Goal: Task Accomplishment & Management: Complete application form

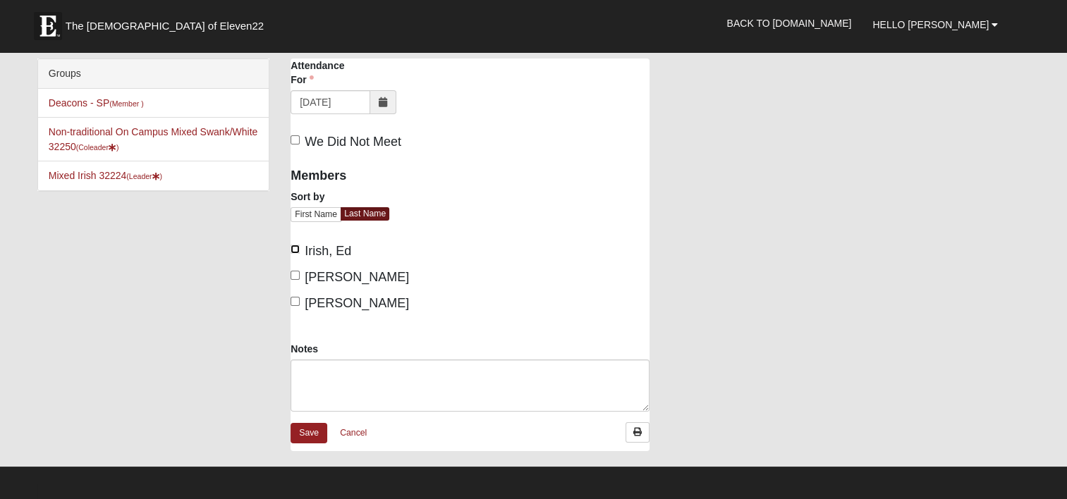
click at [295, 246] on input "Irish, Ed" at bounding box center [295, 249] width 9 height 9
checkbox input "true"
click at [293, 272] on input "[PERSON_NAME]" at bounding box center [295, 275] width 9 height 9
checkbox input "true"
click at [297, 300] on input "[PERSON_NAME]" at bounding box center [295, 301] width 9 height 9
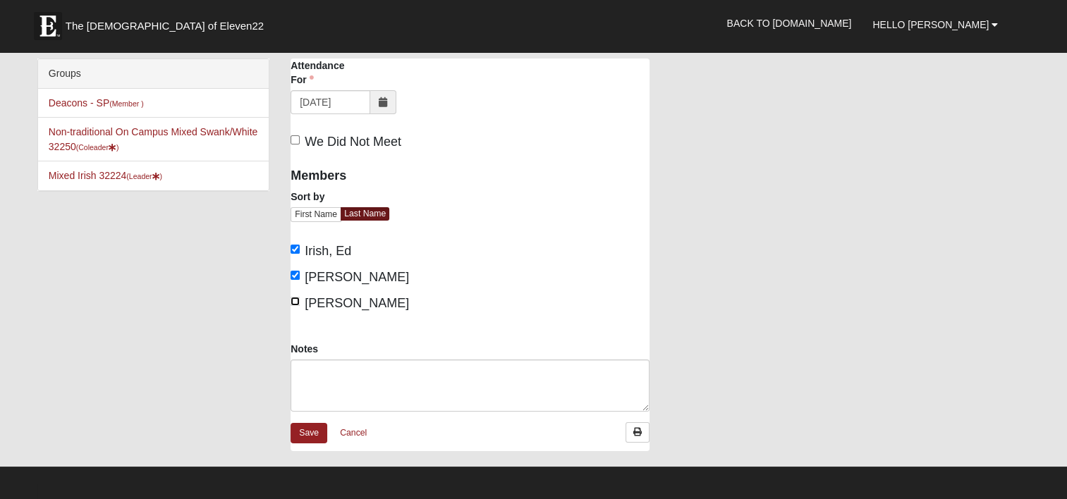
checkbox input "true"
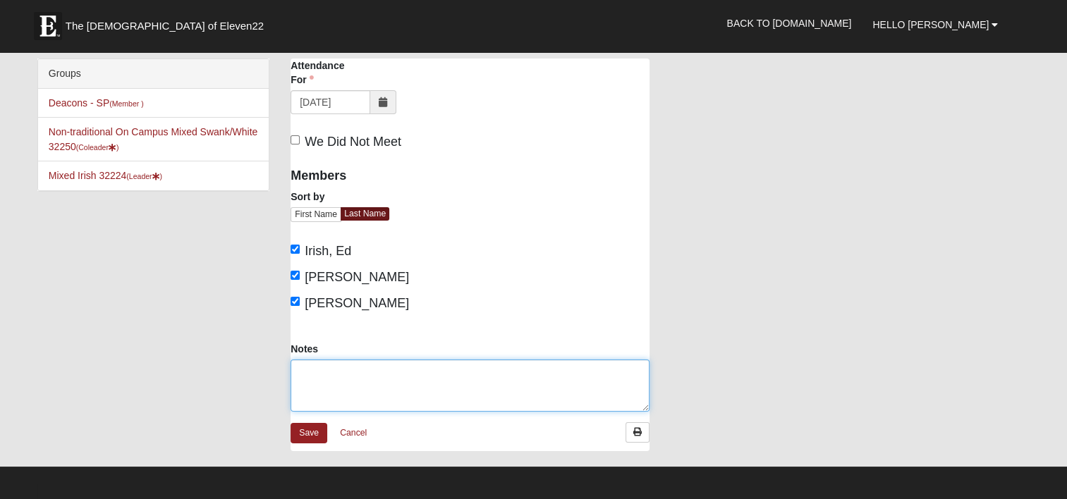
click at [317, 371] on textarea "Notes" at bounding box center [470, 386] width 359 height 52
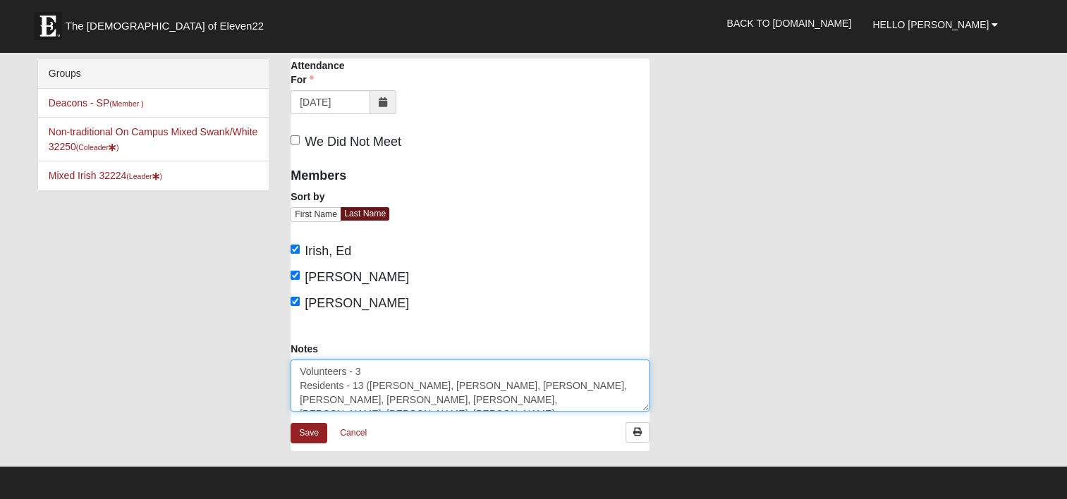
click at [456, 400] on textarea "Volunteers - 3 Residents - 13 (Faye, Joan, June, Mary, Lucy, Joe, Harry, Shirle…" at bounding box center [470, 386] width 359 height 52
type textarea "Volunteers - 3 Residents - 13 ([PERSON_NAME], [PERSON_NAME], [PERSON_NAME], [PE…"
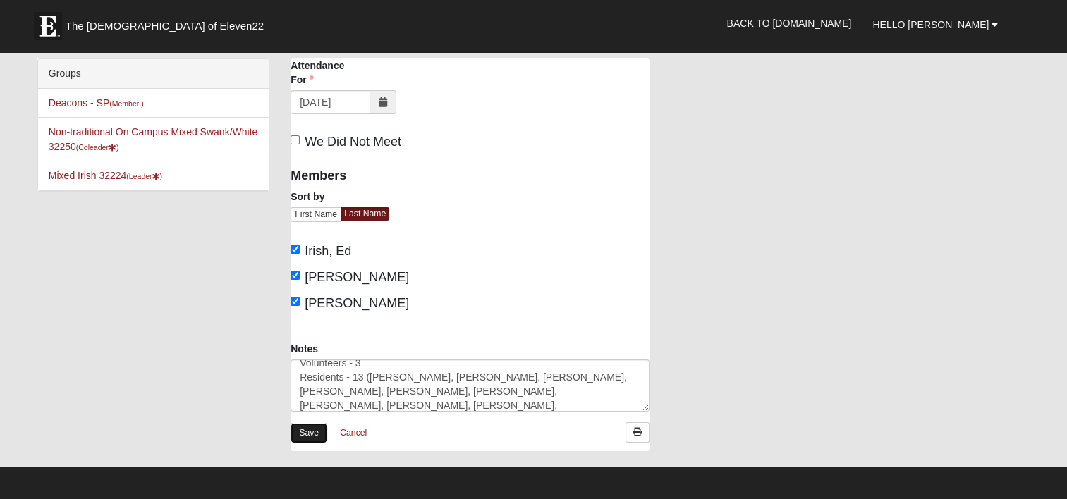
click at [309, 433] on link "Save" at bounding box center [309, 433] width 37 height 20
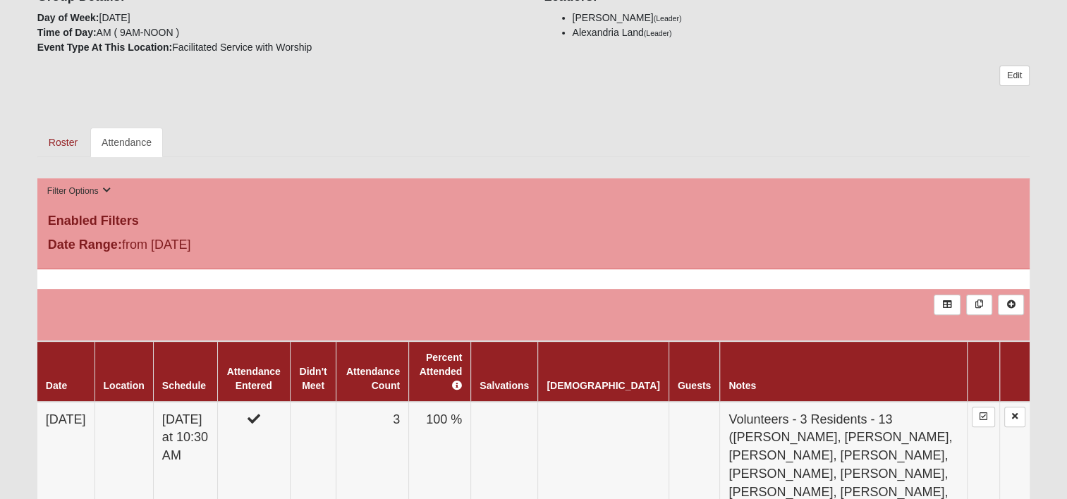
scroll to position [423, 0]
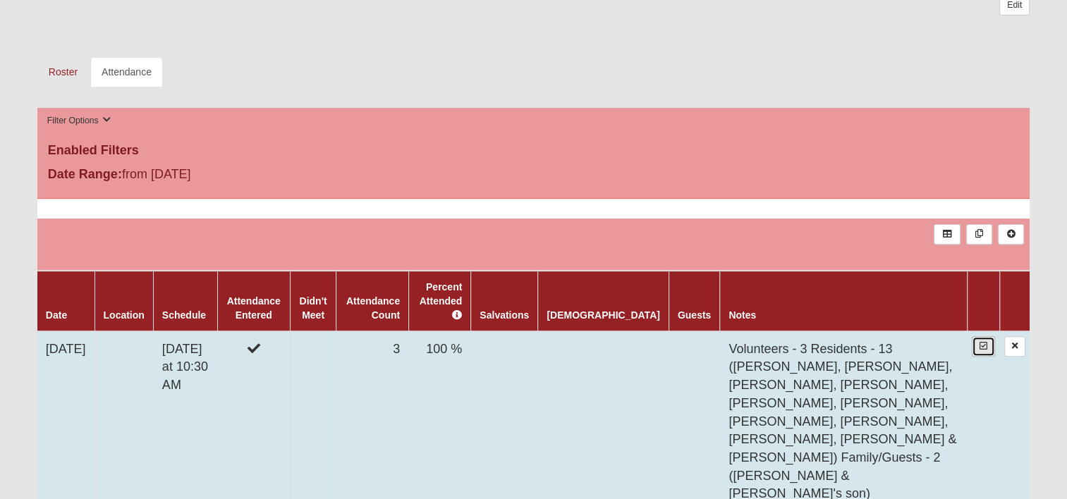
click at [981, 342] on icon at bounding box center [984, 346] width 8 height 8
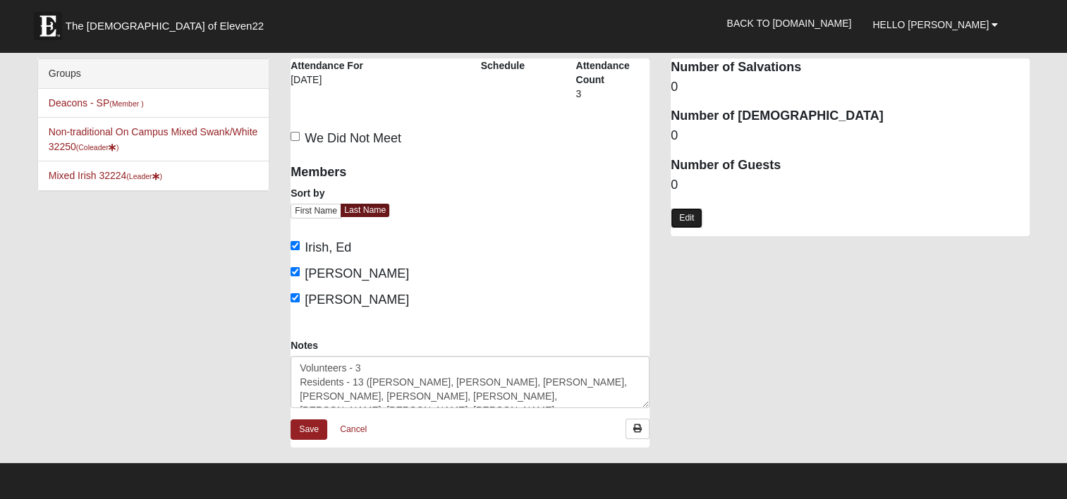
click at [694, 219] on link "Edit" at bounding box center [687, 218] width 32 height 20
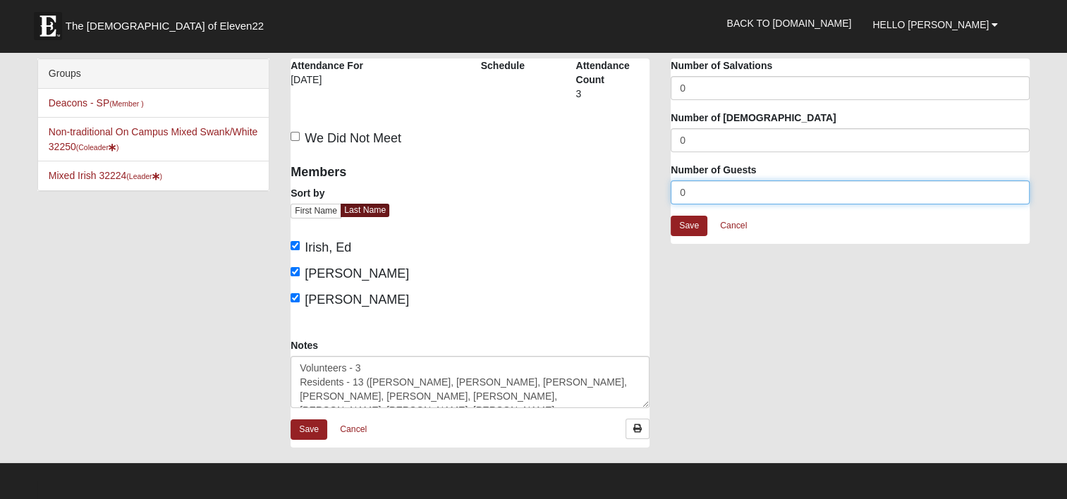
drag, startPoint x: 690, startPoint y: 189, endPoint x: 671, endPoint y: 189, distance: 19.0
click at [671, 189] on input "0" at bounding box center [850, 193] width 359 height 24
type input "15"
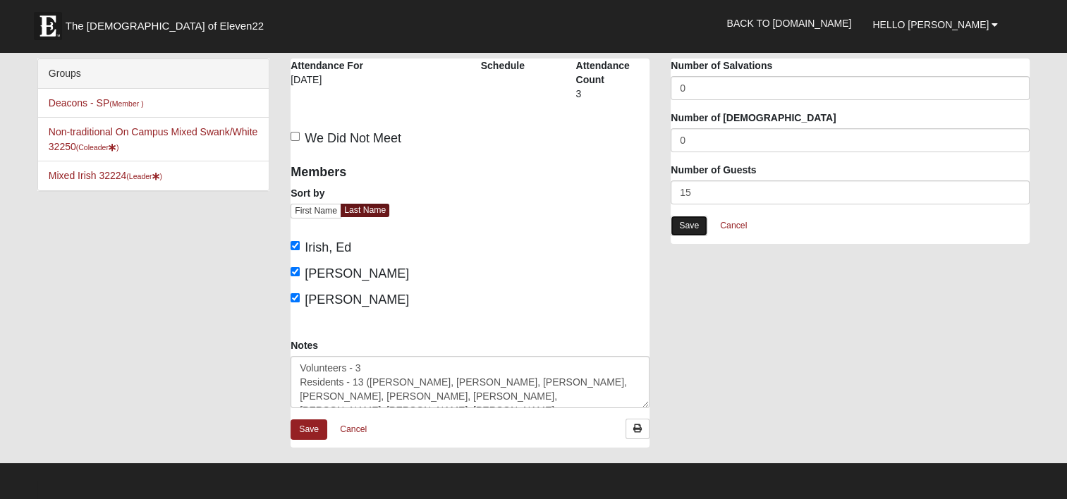
click at [691, 227] on link "Save" at bounding box center [689, 226] width 37 height 20
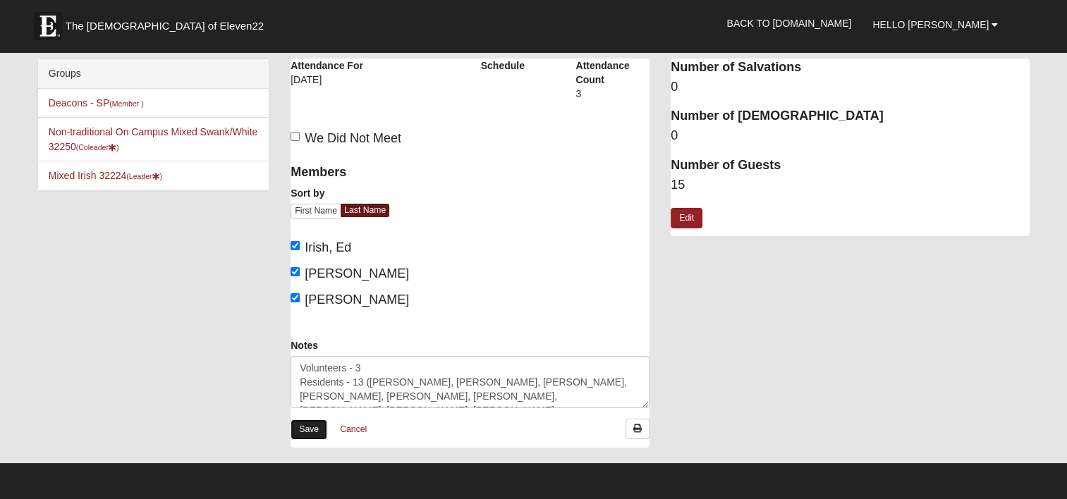
click at [296, 433] on link "Save" at bounding box center [309, 430] width 37 height 20
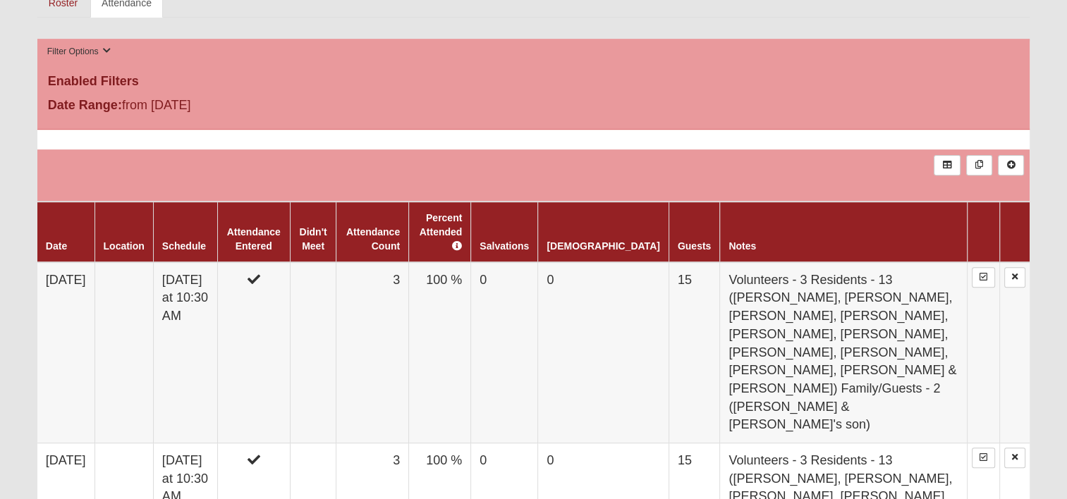
scroll to position [494, 0]
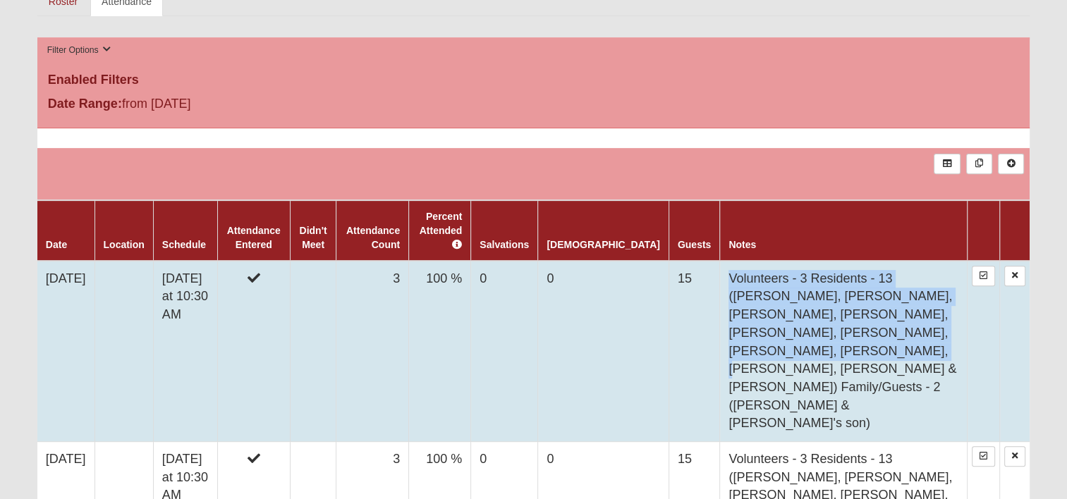
drag, startPoint x: 844, startPoint y: 315, endPoint x: 705, endPoint y: 260, distance: 150.4
click at [720, 261] on td "Volunteers - 3 Residents - 13 ([PERSON_NAME], [PERSON_NAME], [PERSON_NAME], [PE…" at bounding box center [844, 351] width 248 height 181
drag, startPoint x: 705, startPoint y: 260, endPoint x: 745, endPoint y: 280, distance: 45.1
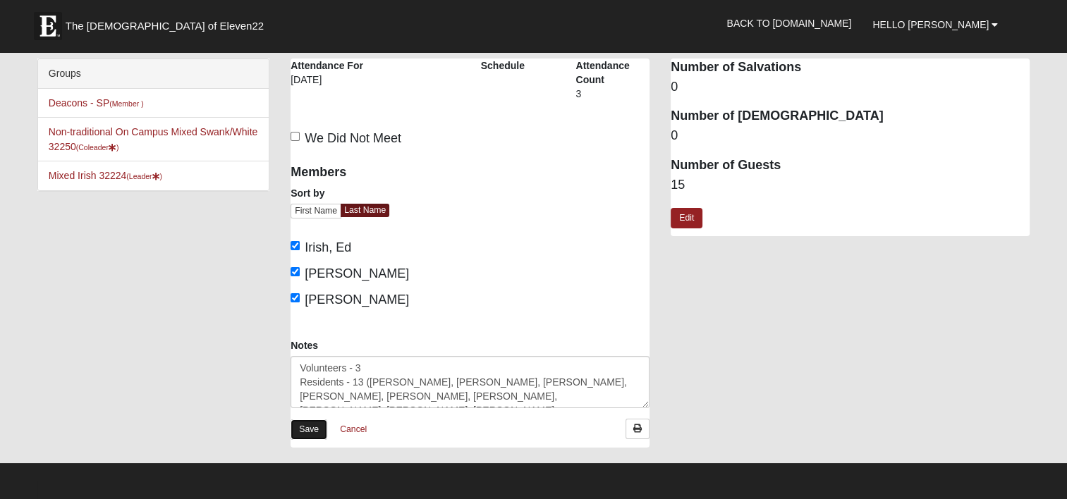
click at [300, 430] on link "Save" at bounding box center [309, 430] width 37 height 20
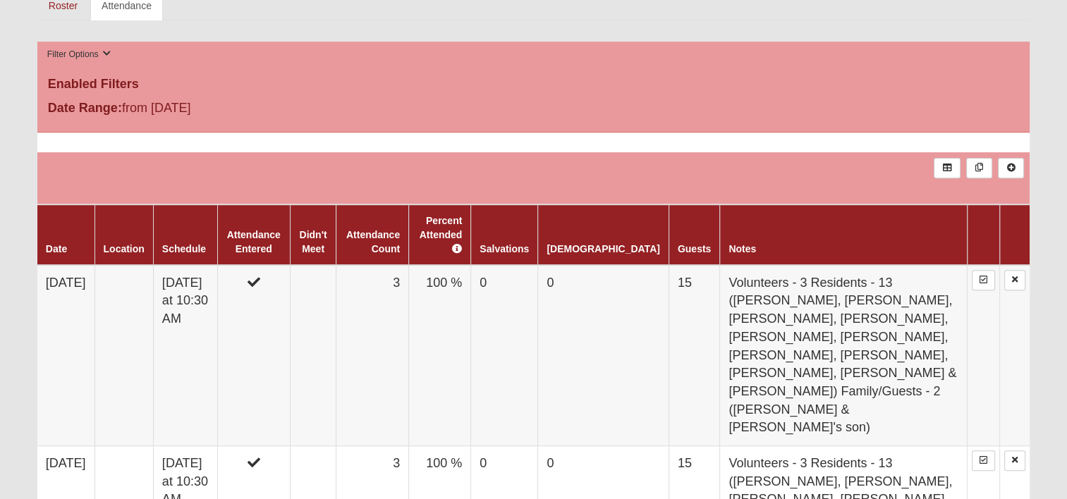
scroll to position [494, 0]
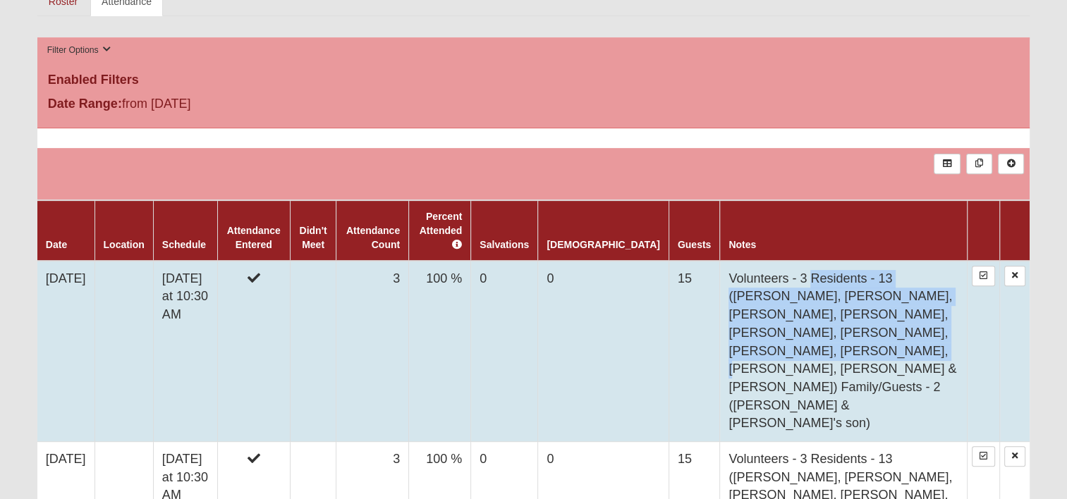
drag, startPoint x: 833, startPoint y: 315, endPoint x: 787, endPoint y: 262, distance: 70.0
click at [787, 262] on td "Volunteers - 3 Residents - 13 ([PERSON_NAME], [PERSON_NAME], [PERSON_NAME], [PE…" at bounding box center [844, 351] width 248 height 181
drag, startPoint x: 787, startPoint y: 262, endPoint x: 789, endPoint y: 297, distance: 34.6
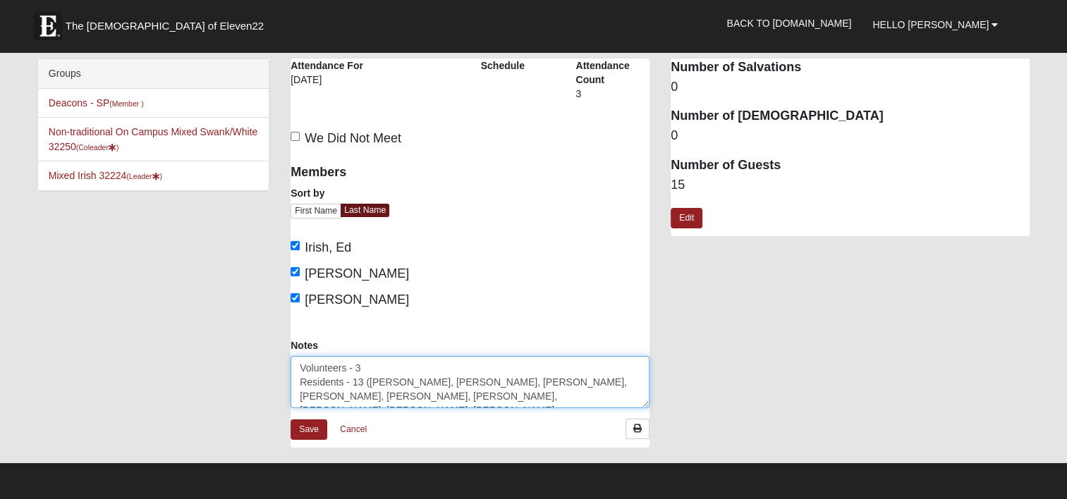
drag, startPoint x: 482, startPoint y: 396, endPoint x: 296, endPoint y: 384, distance: 185.8
click at [296, 384] on textarea "Volunteers - 3 Residents - 13 ([PERSON_NAME], [PERSON_NAME], [PERSON_NAME], [PE…" at bounding box center [470, 382] width 359 height 52
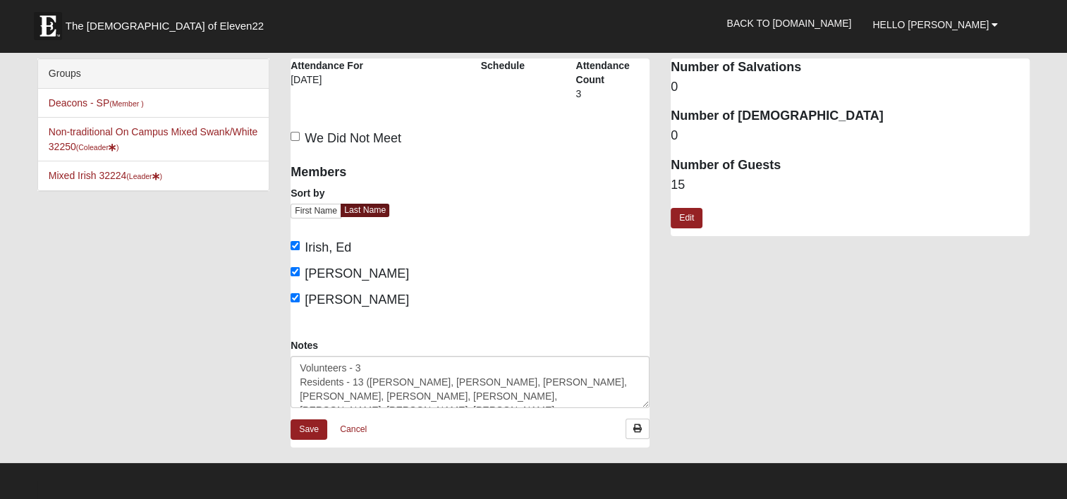
click at [731, 408] on div "The Windsor at [GEOGRAPHIC_DATA] Attendance Attendance For [DATE] Schedule Atte…" at bounding box center [660, 260] width 760 height 403
click at [355, 426] on link "Cancel" at bounding box center [353, 430] width 45 height 22
